Goal: Find contact information: Find contact information

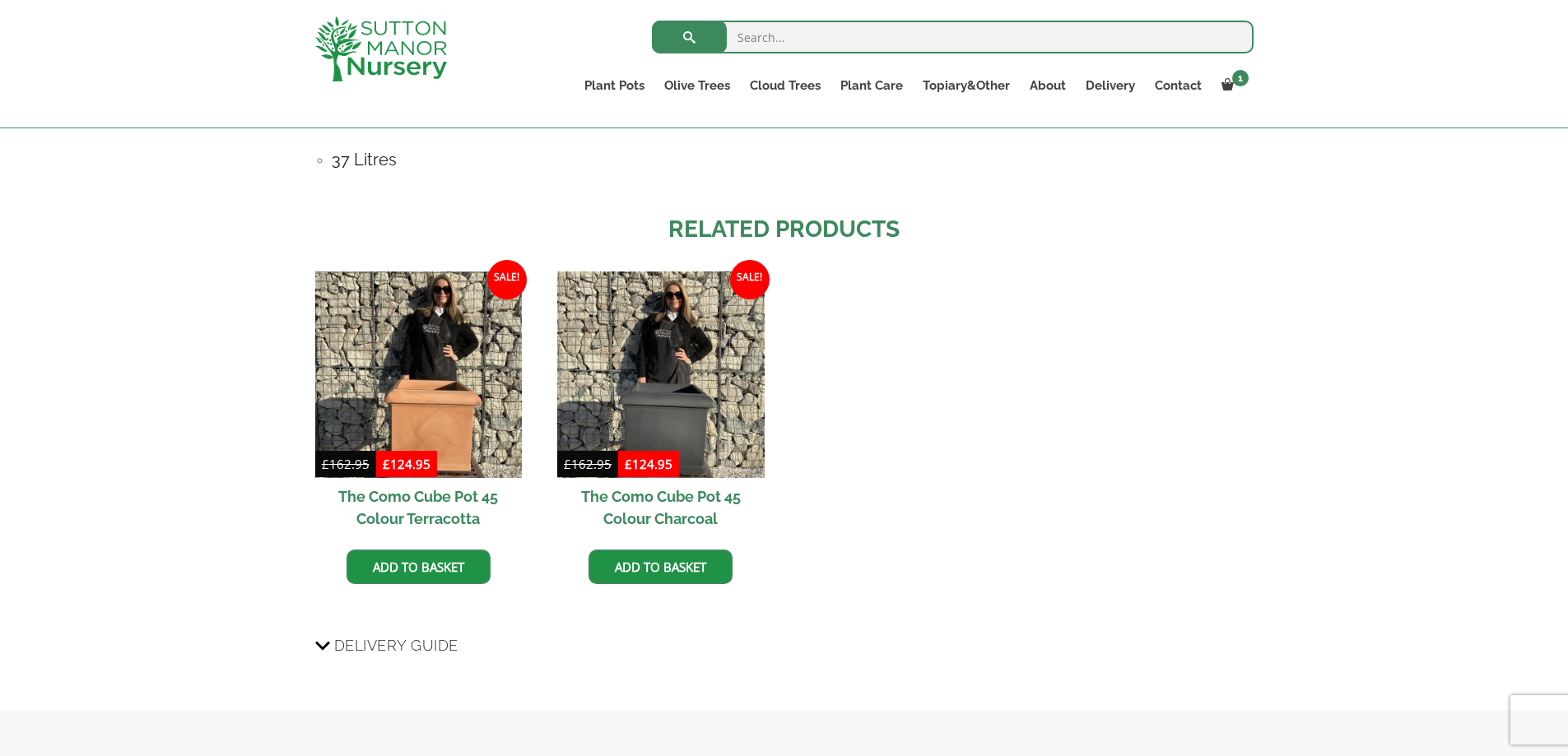
scroll to position [592, 0]
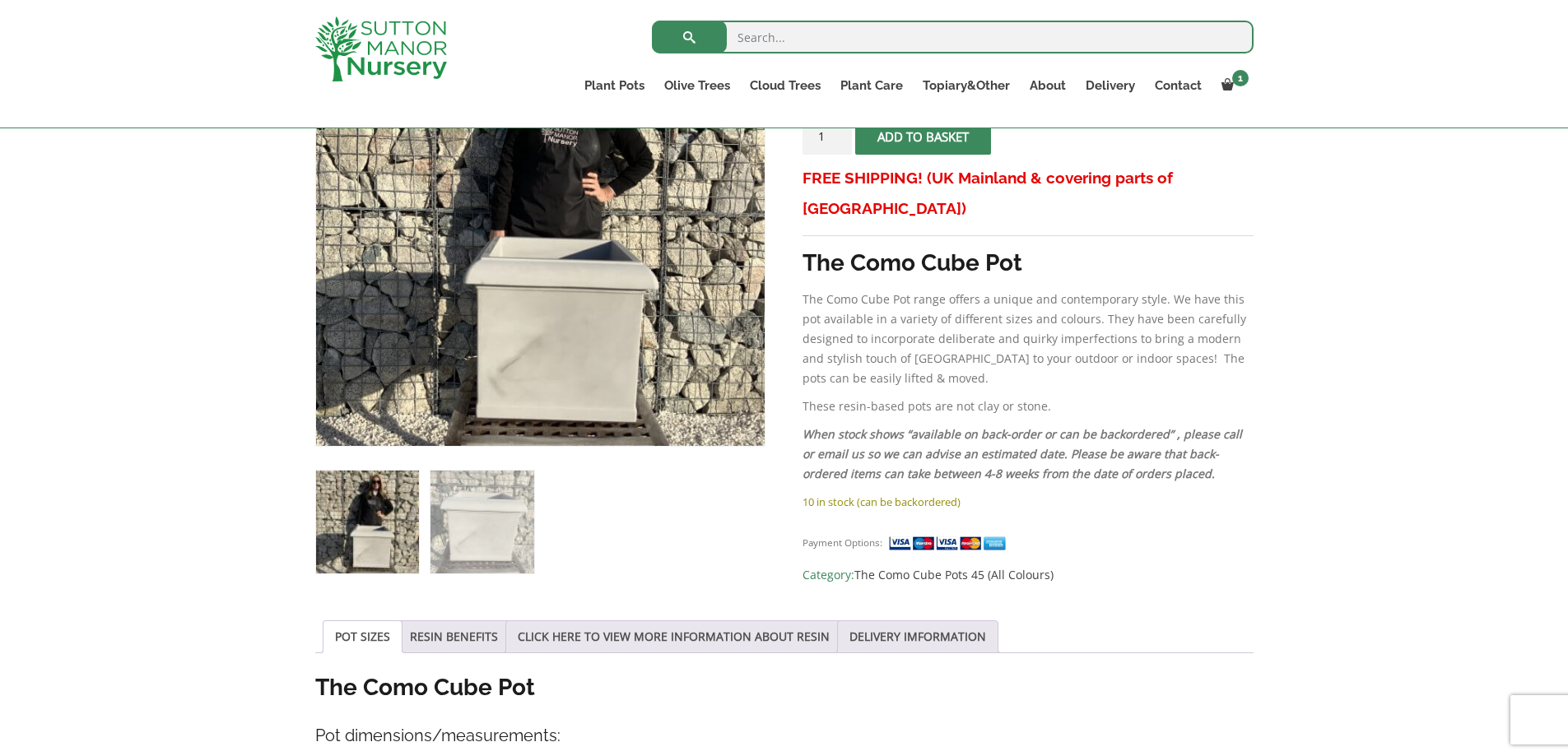
scroll to position [340, 0]
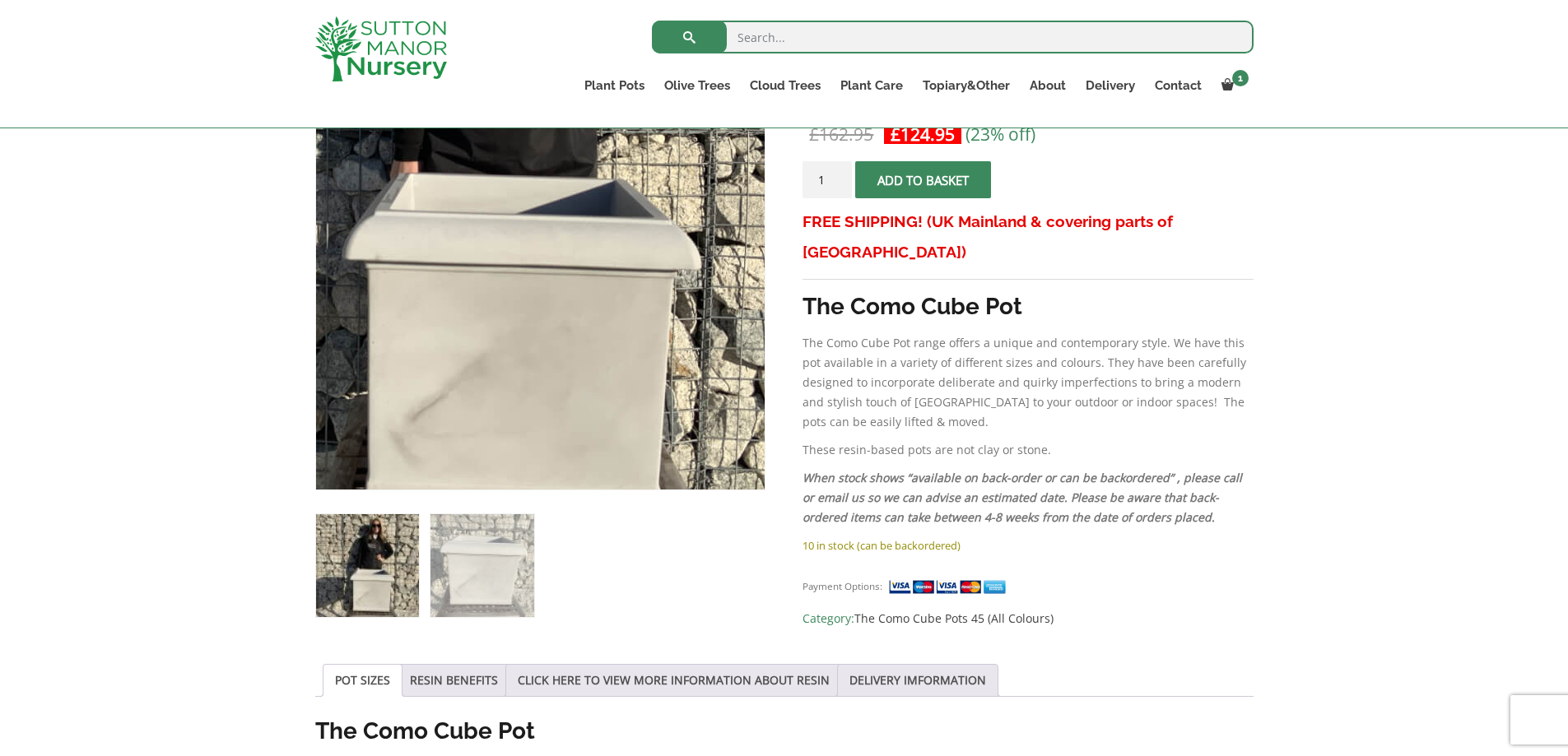
click at [608, 410] on img at bounding box center [484, 146] width 823 height 823
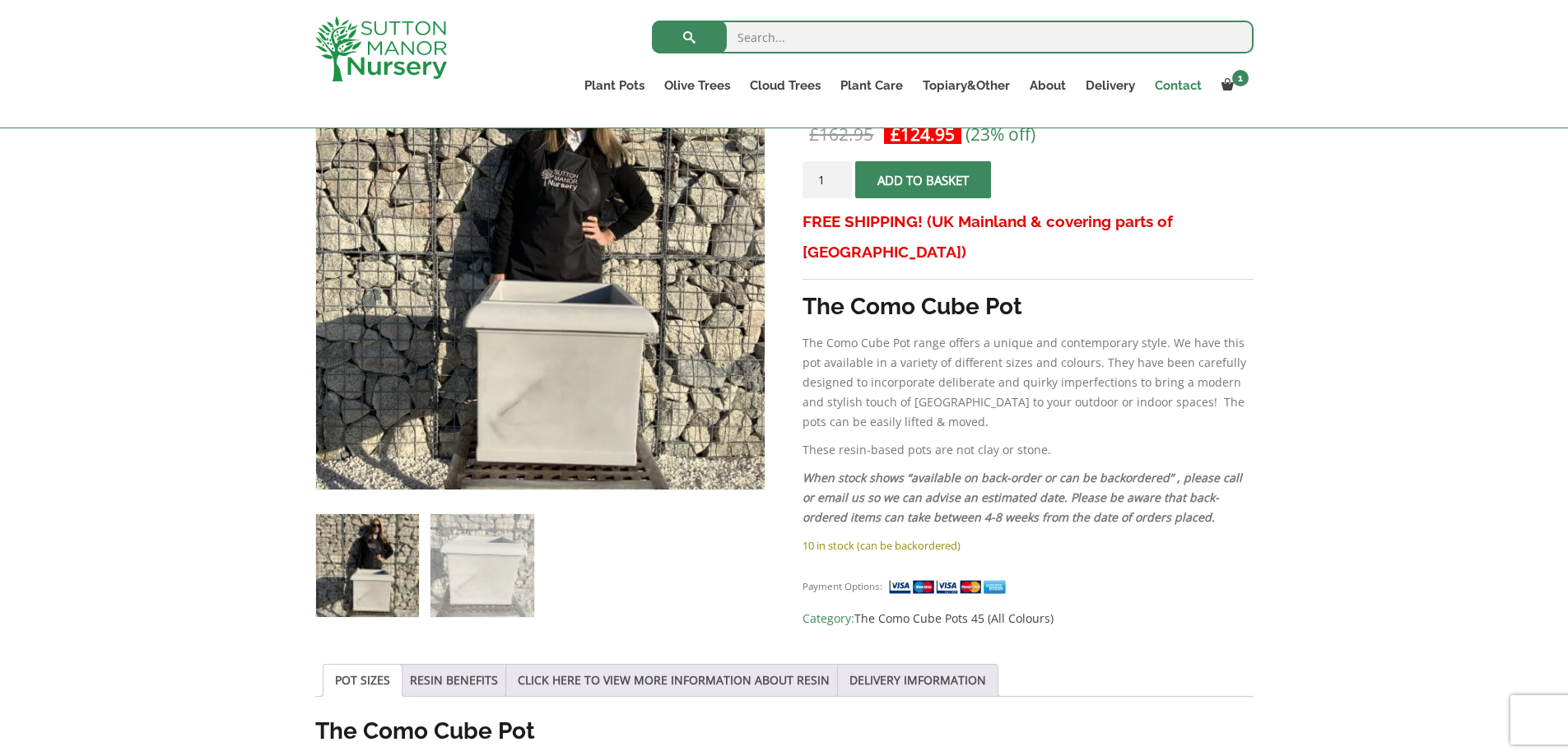
click at [1170, 83] on link "Contact" at bounding box center [1178, 86] width 67 height 23
